Goal: Task Accomplishment & Management: Complete application form

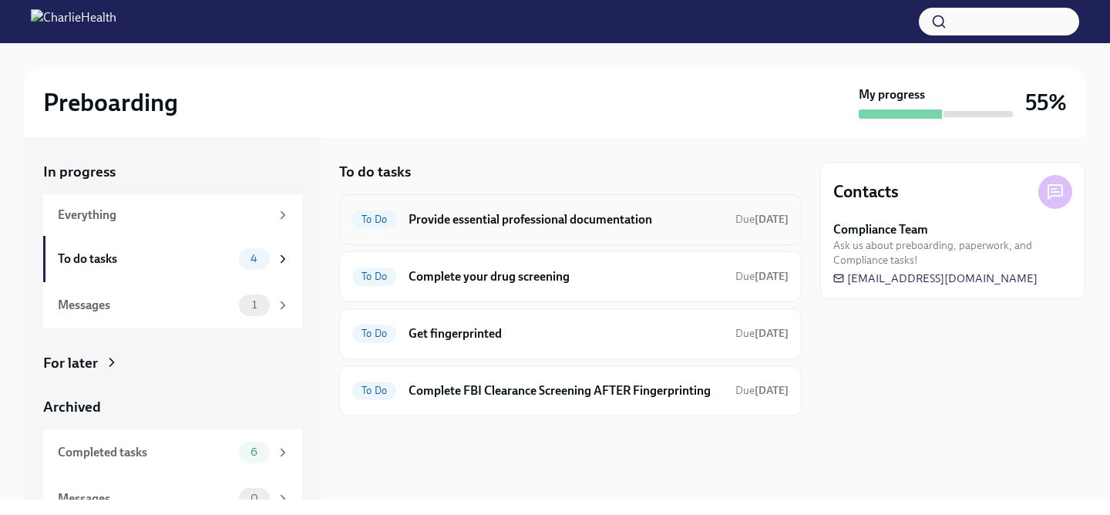
click at [553, 227] on h6 "Provide essential professional documentation" at bounding box center [566, 219] width 315 height 17
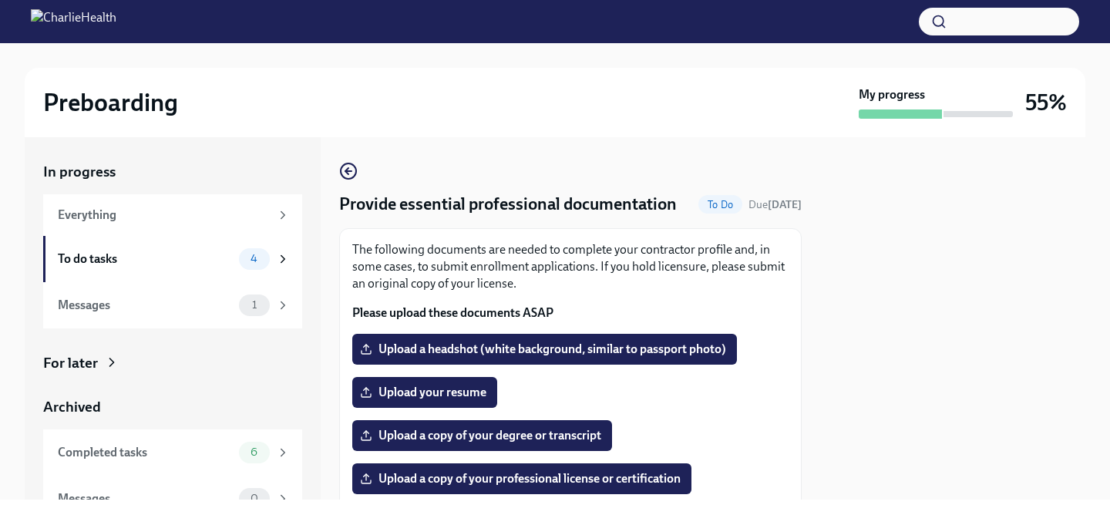
click at [871, 303] on div at bounding box center [952, 318] width 265 height 362
click at [559, 439] on span "Upload a copy of your degree or transcript" at bounding box center [482, 435] width 238 height 15
click at [0, 0] on input "Upload a copy of your degree or transcript" at bounding box center [0, 0] width 0 height 0
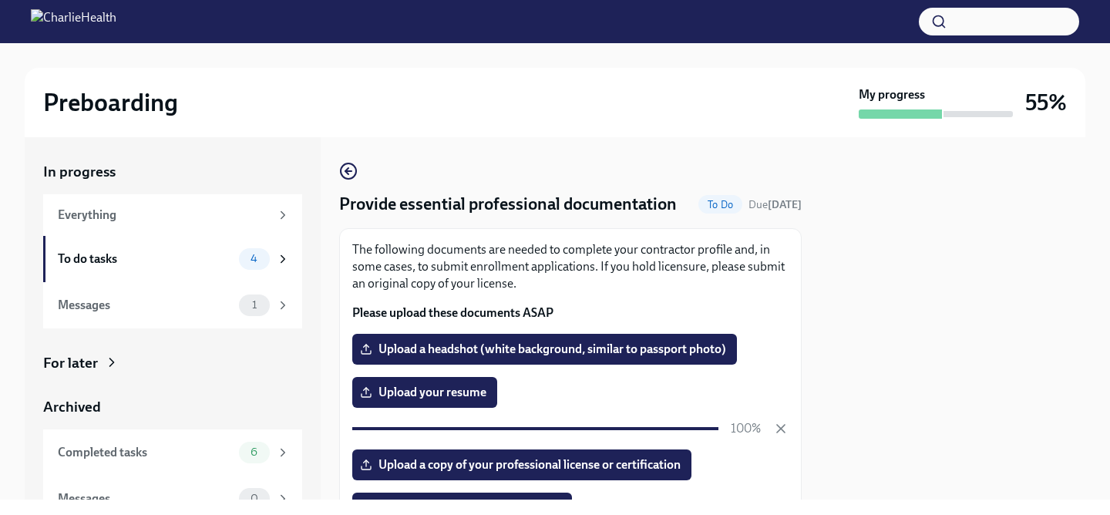
click at [959, 398] on div at bounding box center [952, 318] width 265 height 362
click at [822, 344] on div at bounding box center [952, 318] width 265 height 362
click at [773, 307] on p "Please upload these documents ASAP" at bounding box center [570, 313] width 436 height 17
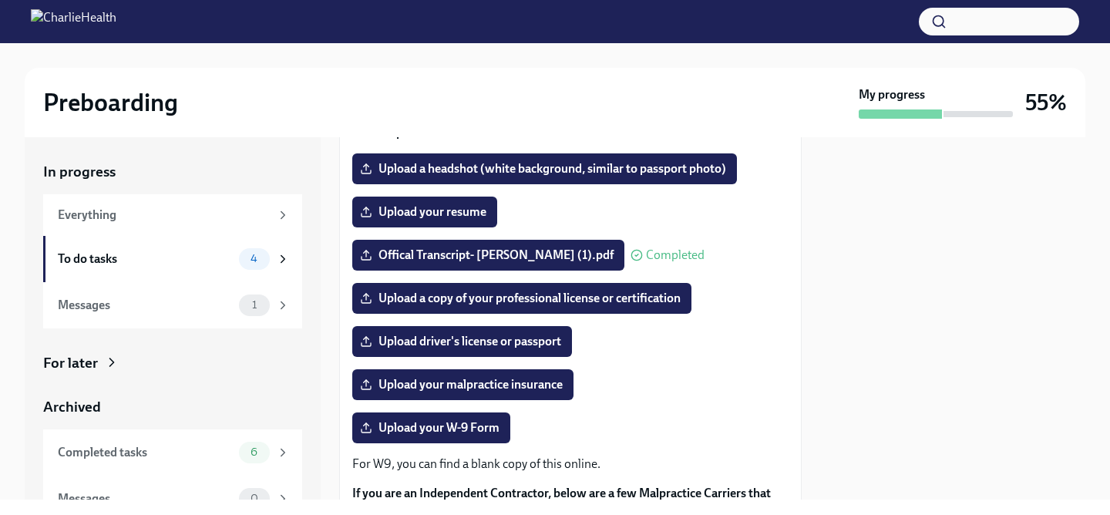
scroll to position [185, 0]
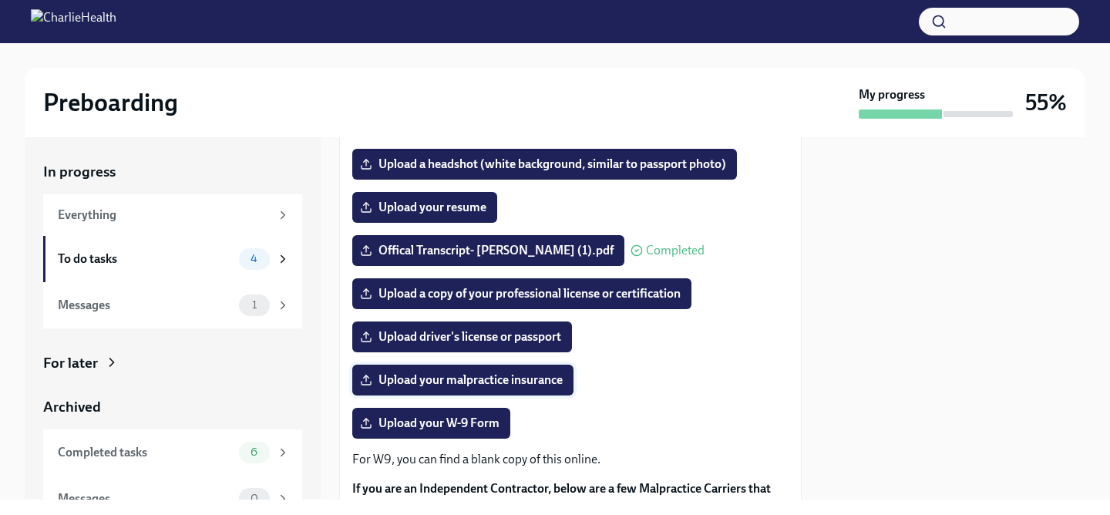
click at [515, 387] on span "Upload your malpractice insurance" at bounding box center [463, 379] width 200 height 15
click at [0, 0] on input "Upload your malpractice insurance" at bounding box center [0, 0] width 0 height 0
click at [847, 325] on div at bounding box center [952, 318] width 265 height 362
click at [725, 413] on div "Upload your W-9 Form" at bounding box center [570, 423] width 436 height 31
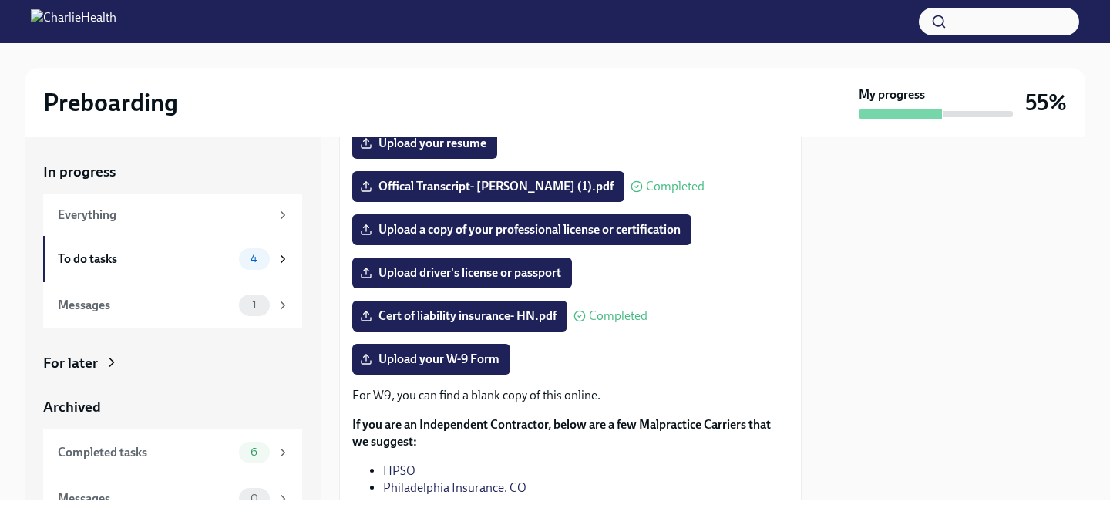
scroll to position [247, 0]
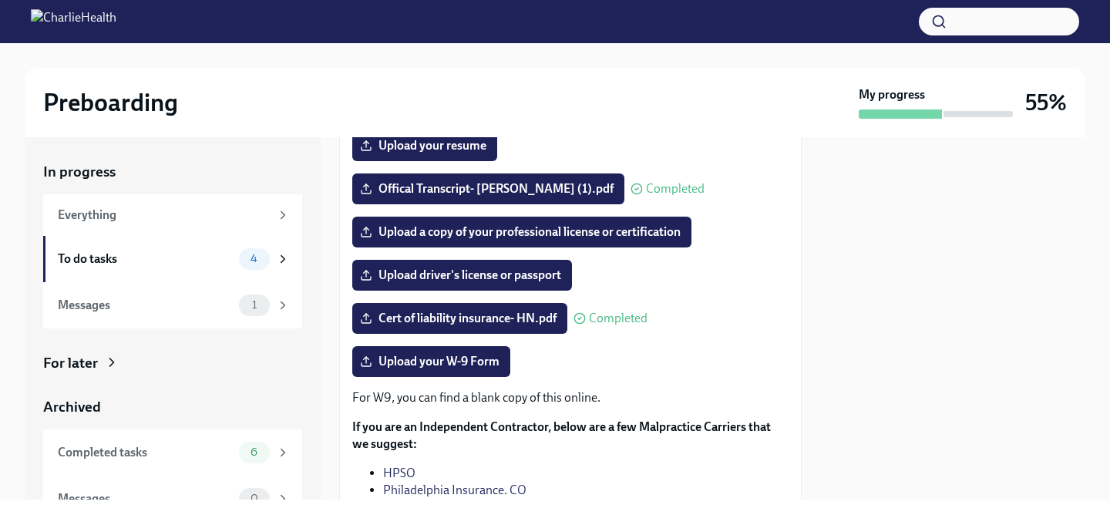
click at [826, 325] on div at bounding box center [952, 318] width 265 height 362
click at [762, 309] on div "Cert of liability insurance- HN.pdf Completed" at bounding box center [570, 318] width 436 height 31
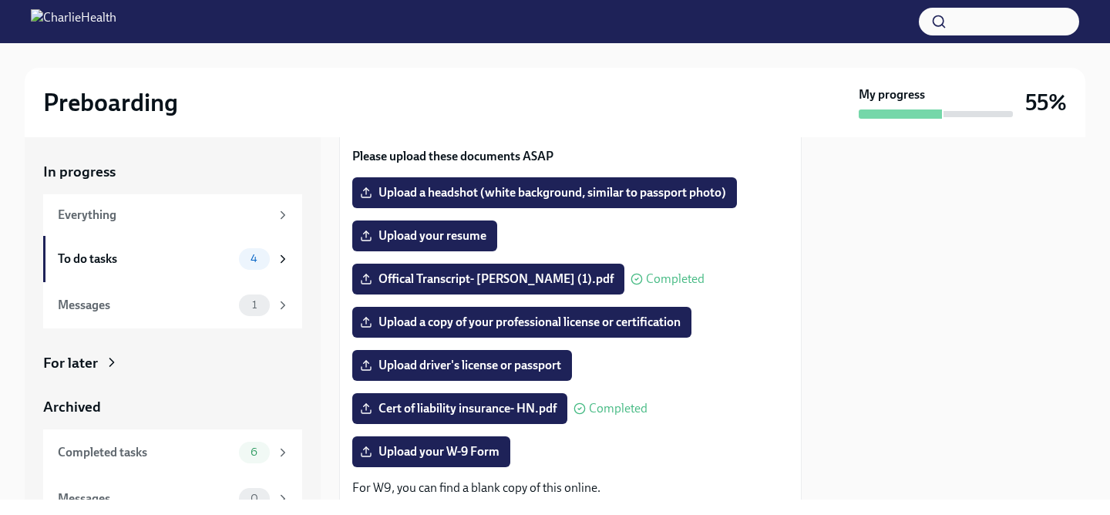
scroll to position [154, 0]
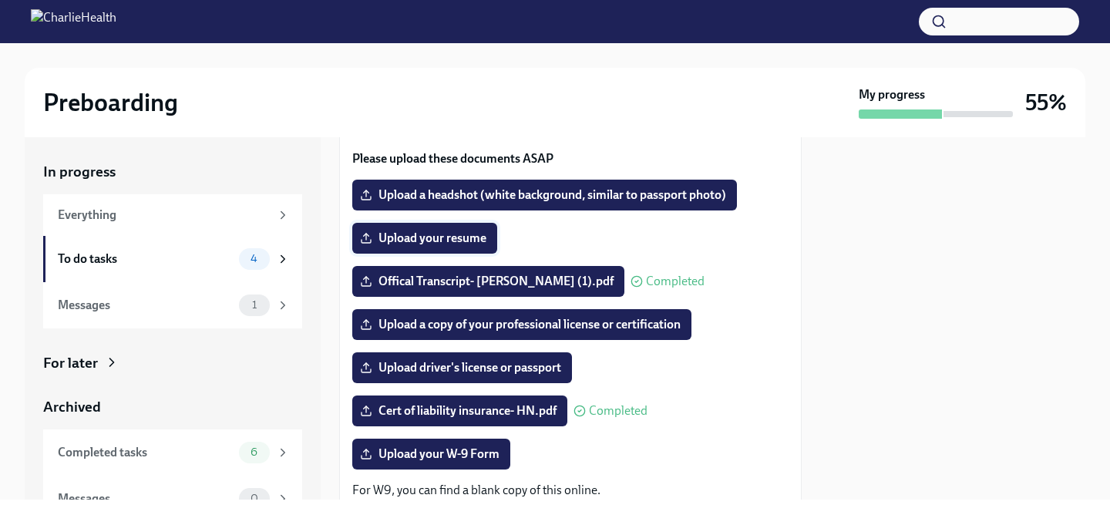
click at [468, 242] on span "Upload your resume" at bounding box center [424, 238] width 123 height 15
click at [0, 0] on input "Upload your resume" at bounding box center [0, 0] width 0 height 0
click at [482, 369] on span "Upload driver's license or passport" at bounding box center [462, 367] width 198 height 15
click at [0, 0] on input "Upload driver's license or passport" at bounding box center [0, 0] width 0 height 0
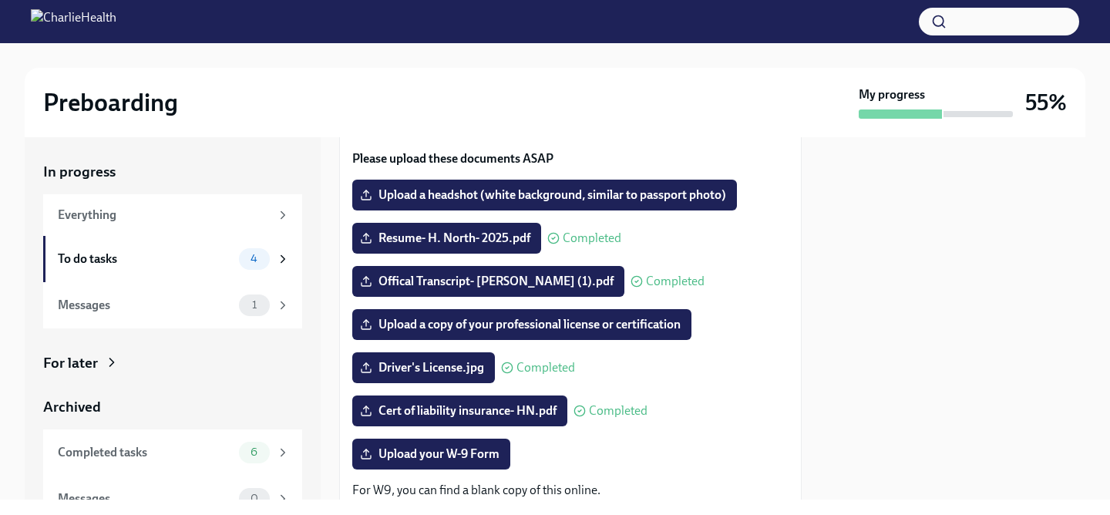
click at [754, 298] on div "The following documents are needed to complete your contractor profile and, in …" at bounding box center [570, 369] width 436 height 564
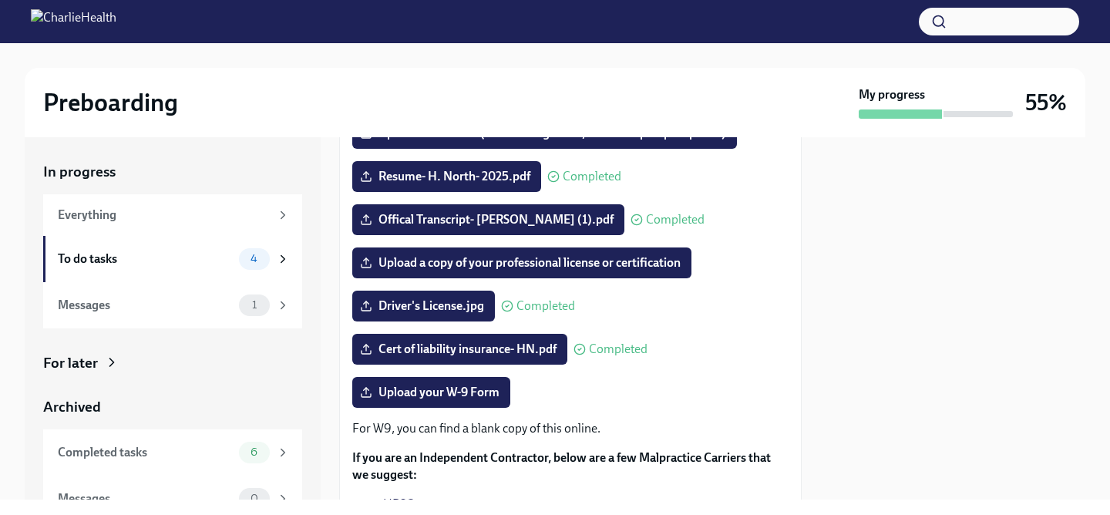
scroll to position [185, 0]
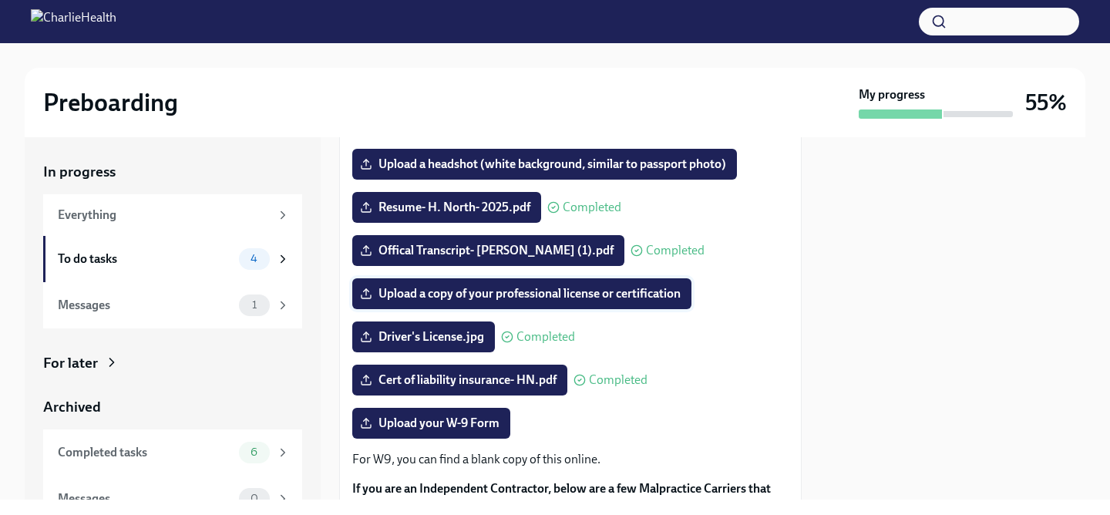
click at [608, 295] on span "Upload a copy of your professional license or certification" at bounding box center [522, 293] width 318 height 15
click at [0, 0] on input "Upload a copy of your professional license or certification" at bounding box center [0, 0] width 0 height 0
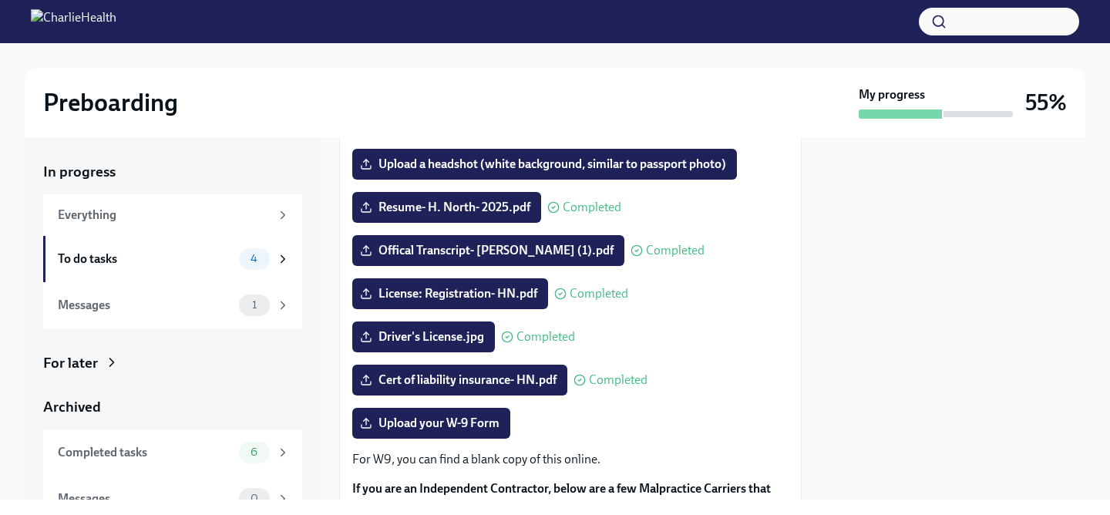
click at [907, 258] on div at bounding box center [952, 318] width 265 height 362
